Goal: Task Accomplishment & Management: Manage account settings

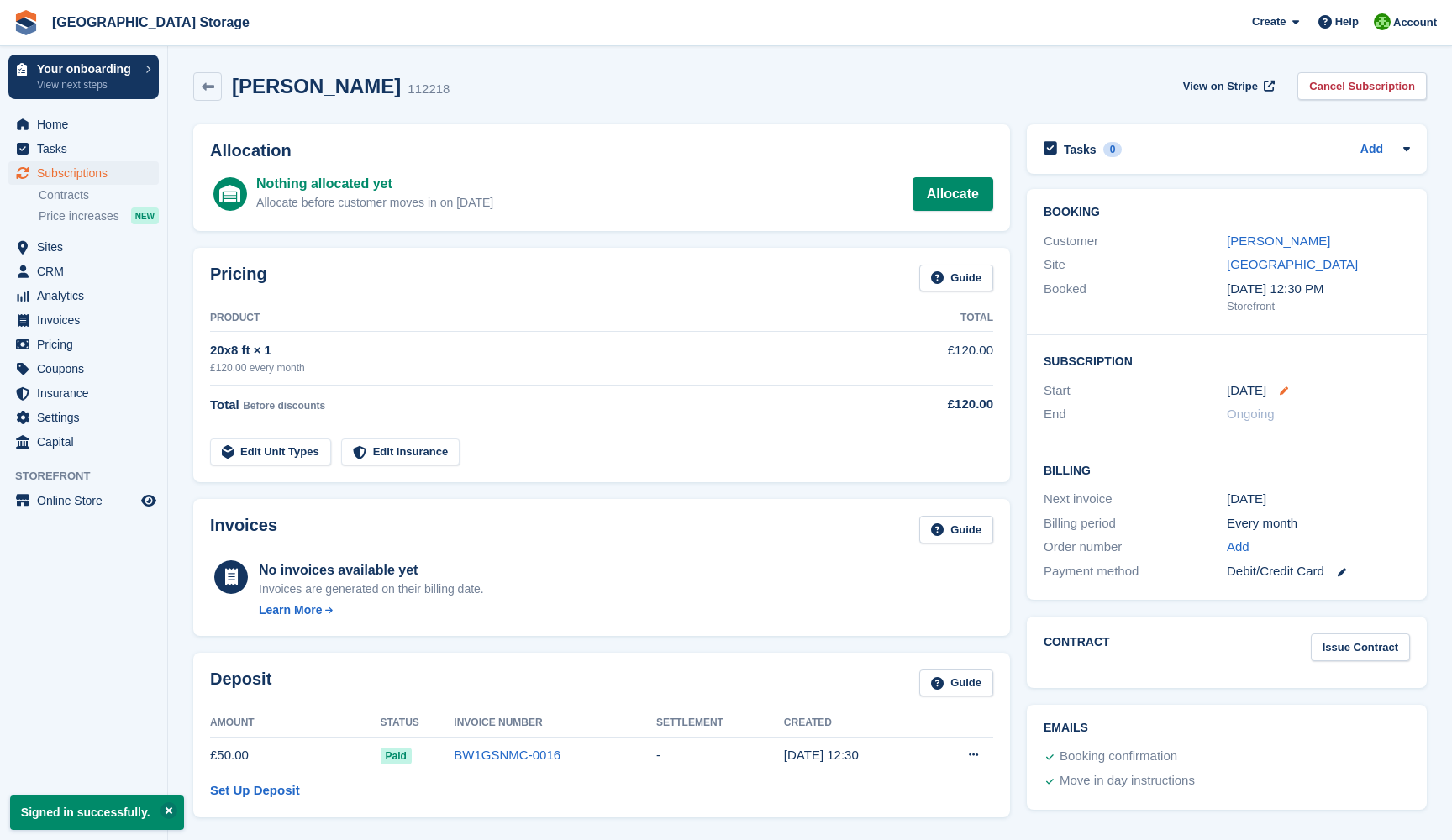
click at [1280, 386] on icon at bounding box center [1284, 391] width 9 height 9
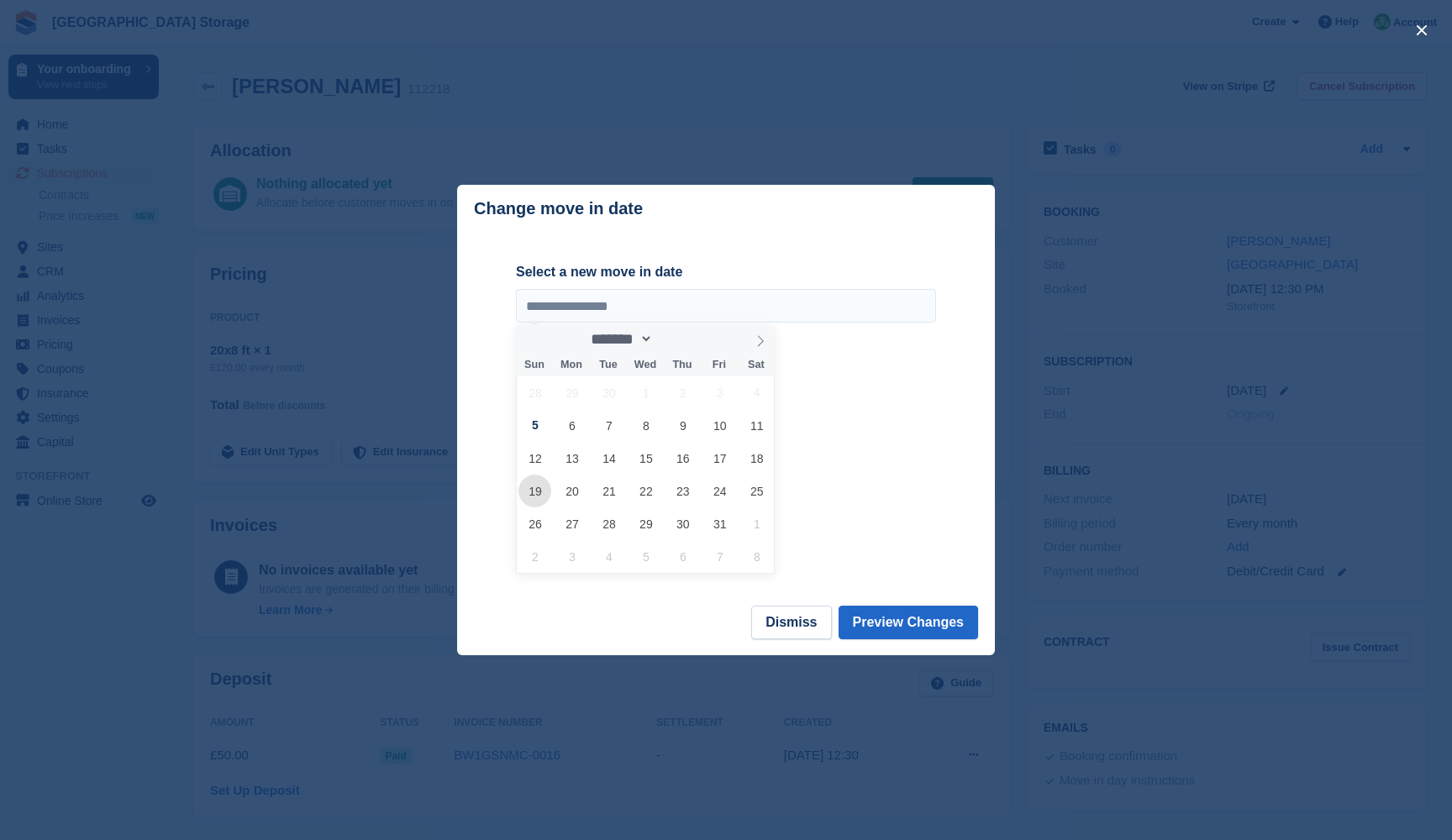
click at [538, 496] on span "19" at bounding box center [534, 490] width 32 height 32
type input "**********"
click at [905, 622] on button "Preview Changes" at bounding box center [908, 622] width 141 height 33
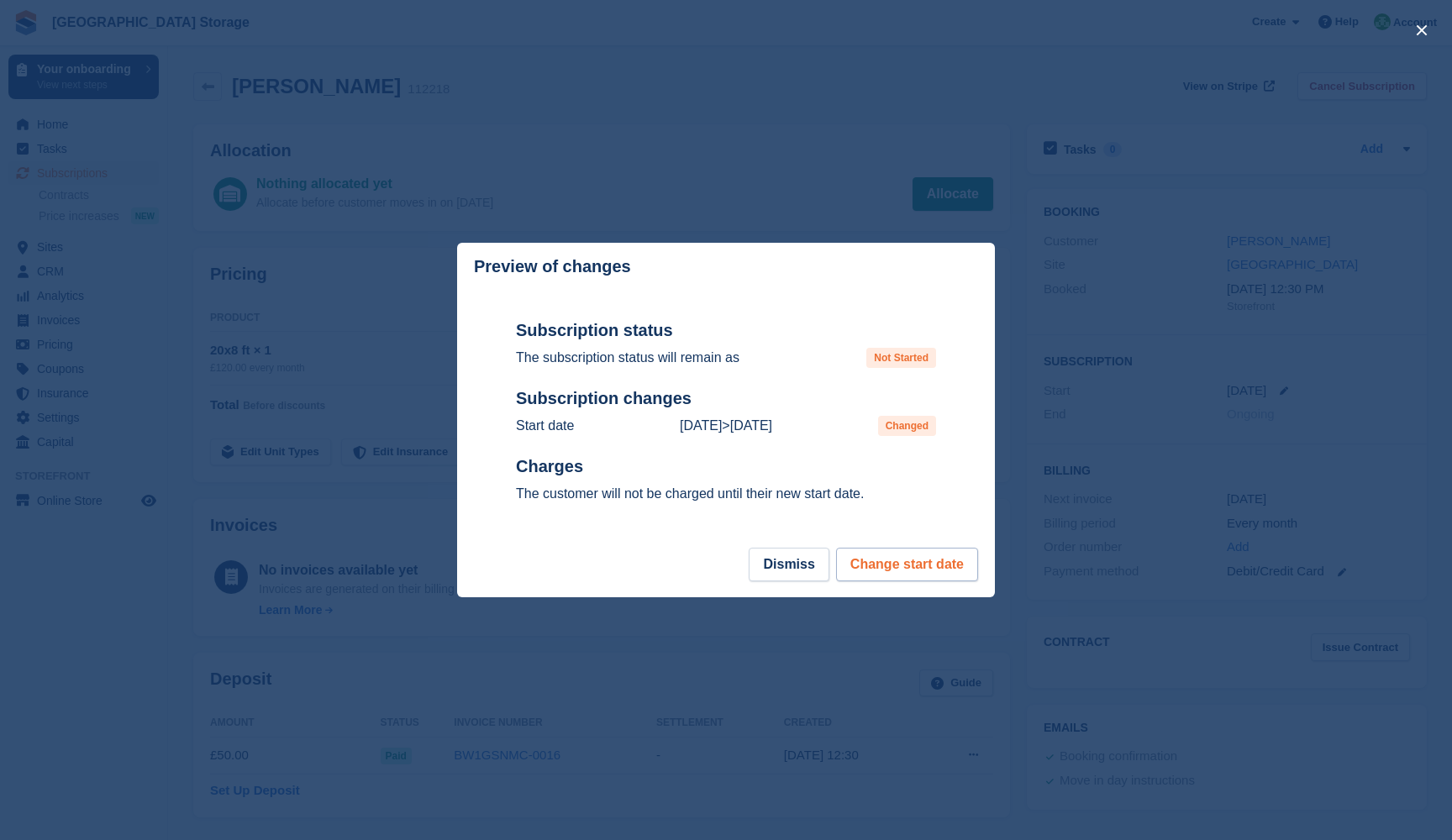
click at [890, 569] on button "Change start date" at bounding box center [907, 565] width 142 height 33
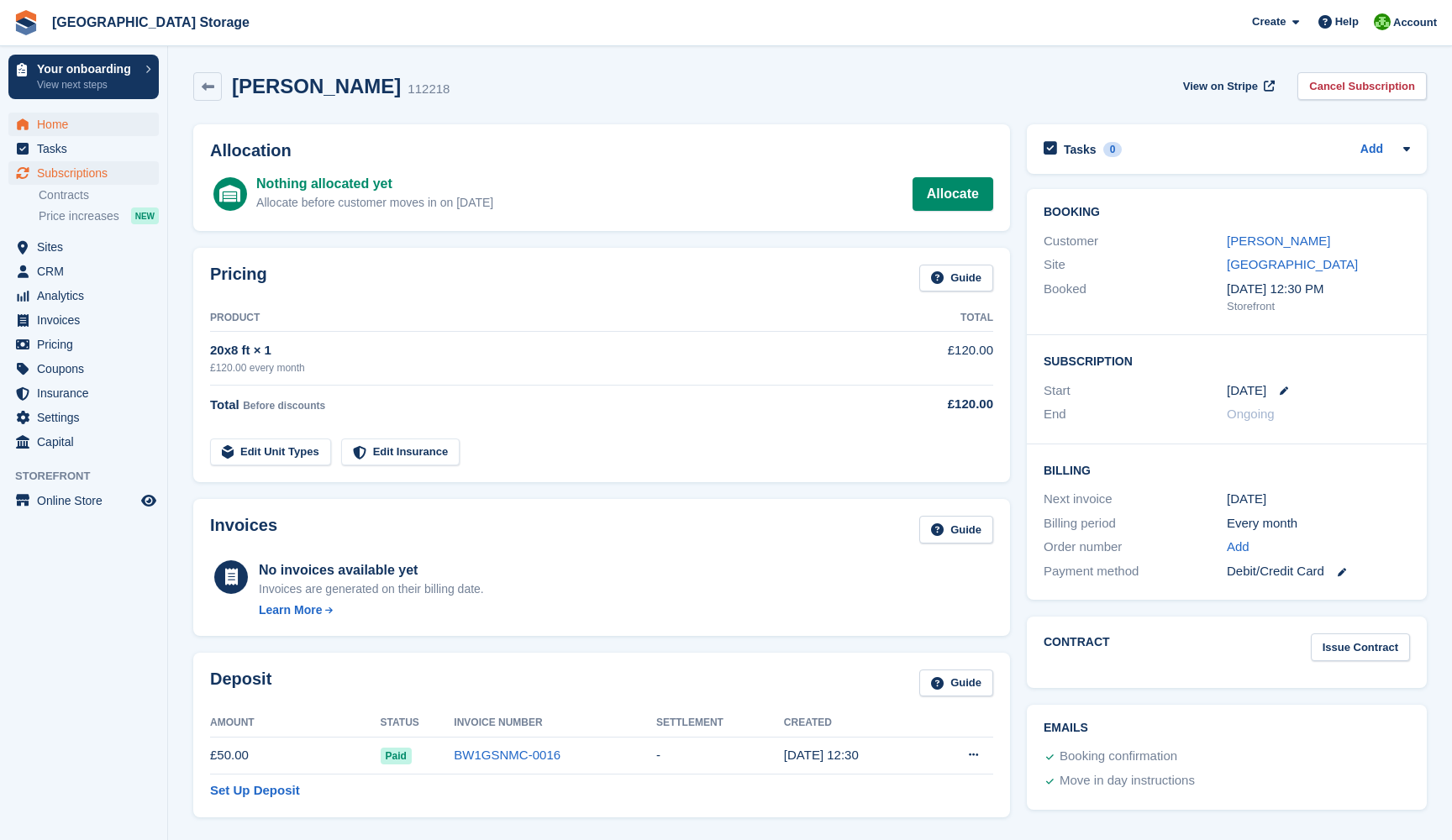
click at [65, 123] on span "Home" at bounding box center [87, 124] width 101 height 24
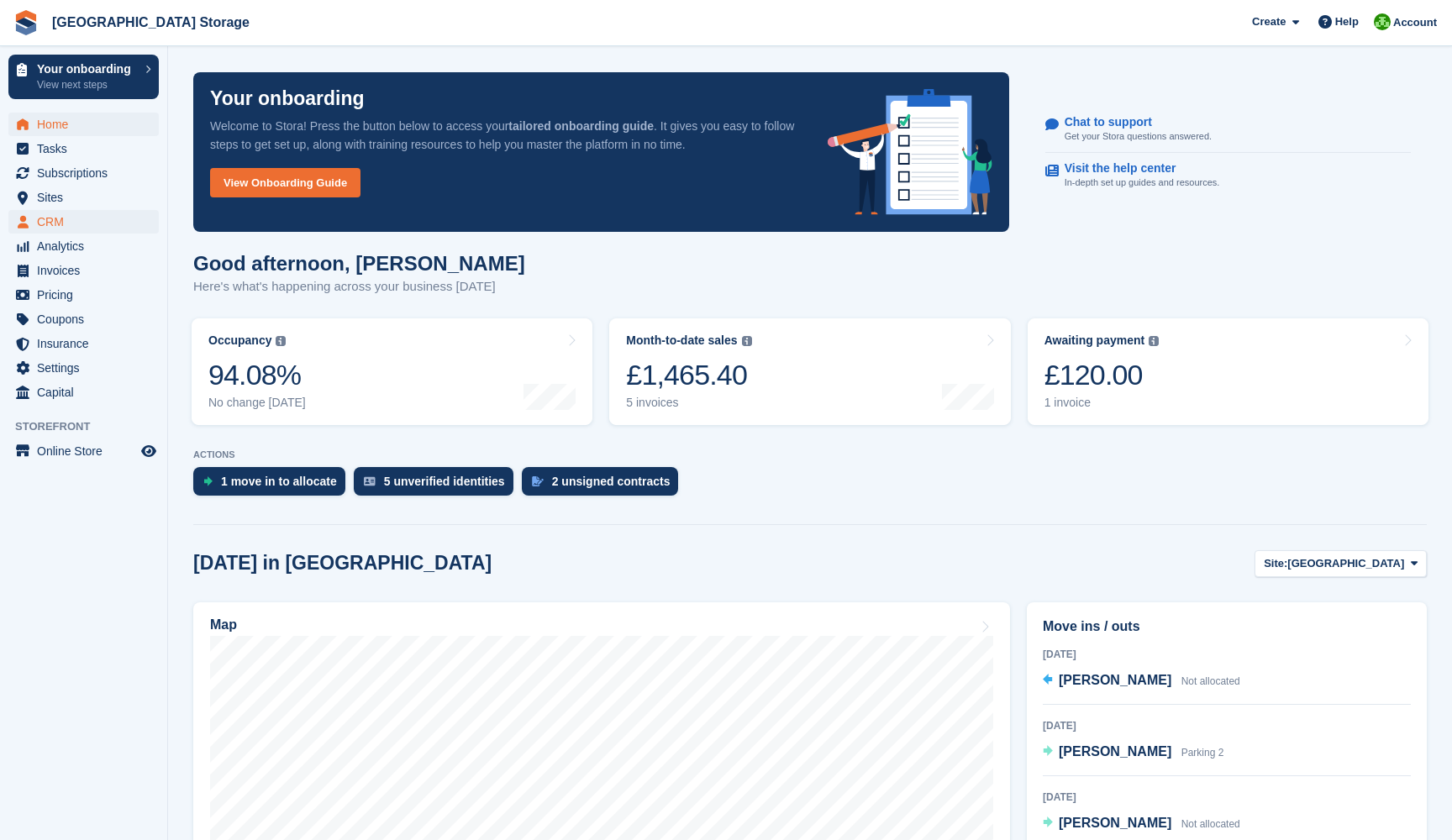
click at [72, 217] on span "CRM" at bounding box center [87, 221] width 101 height 24
